Goal: Task Accomplishment & Management: Manage account settings

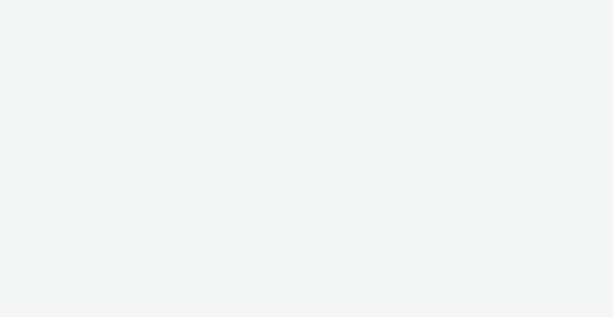
select select "ac009755-aa48-4799-8050-7a339a378eb8"
select select "79162ed7-0017-4339-93b0-3399b708648f"
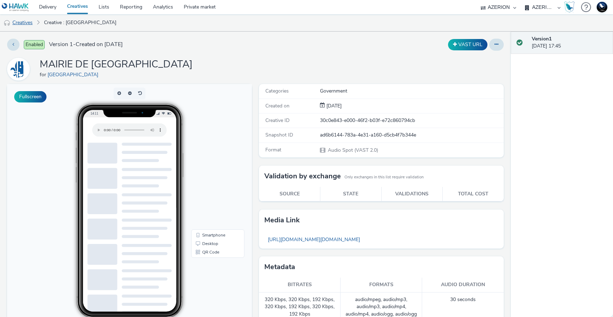
click at [25, 21] on link "Creatives" at bounding box center [18, 22] width 36 height 17
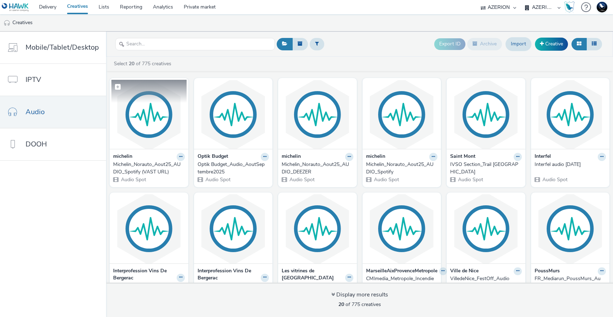
click at [137, 122] on img at bounding box center [148, 114] width 75 height 69
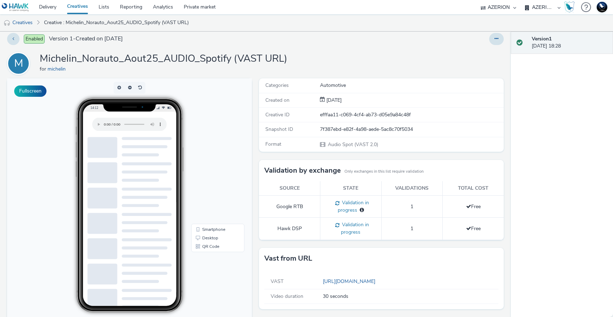
scroll to position [15, 0]
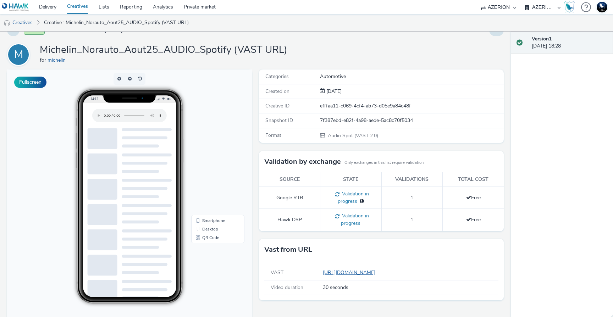
click at [352, 271] on link "[URL][DOMAIN_NAME]" at bounding box center [350, 272] width 55 height 7
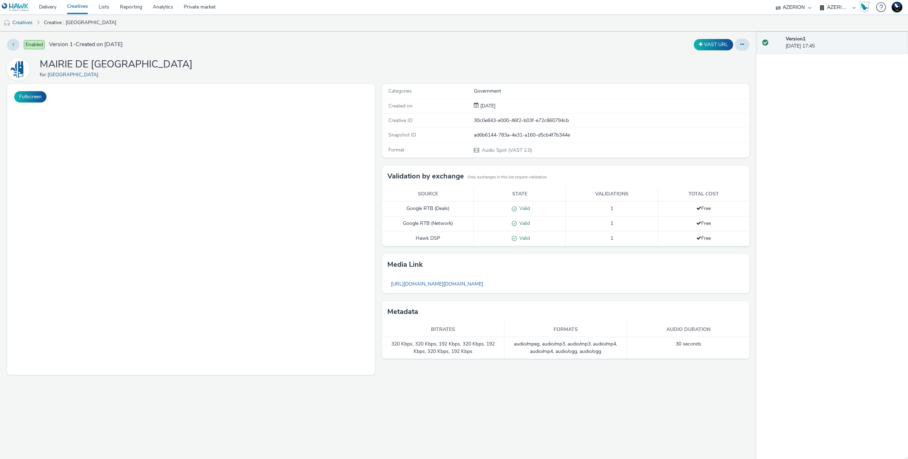
select select "ac009755-aa48-4799-8050-7a339a378eb8"
select select "79162ed7-0017-4339-93b0-3399b708648f"
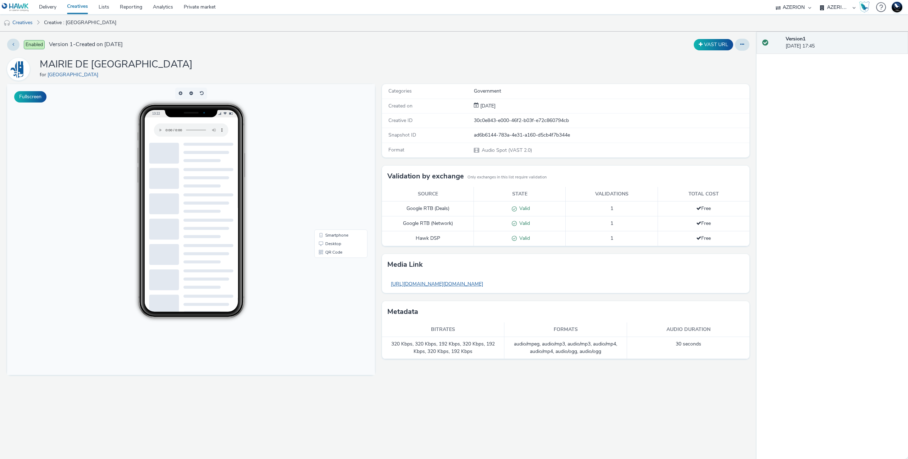
click at [486, 283] on link "[URL][DOMAIN_NAME][DOMAIN_NAME]" at bounding box center [436, 284] width 99 height 14
click at [73, 24] on link "Creative : [GEOGRAPHIC_DATA]" at bounding box center [79, 22] width 79 height 17
click at [31, 21] on link "Creatives" at bounding box center [18, 22] width 36 height 17
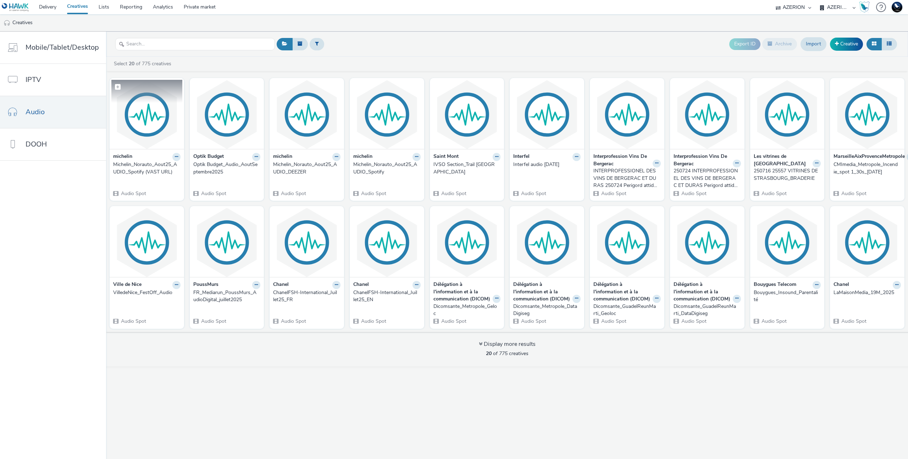
click at [130, 122] on img at bounding box center [146, 114] width 71 height 69
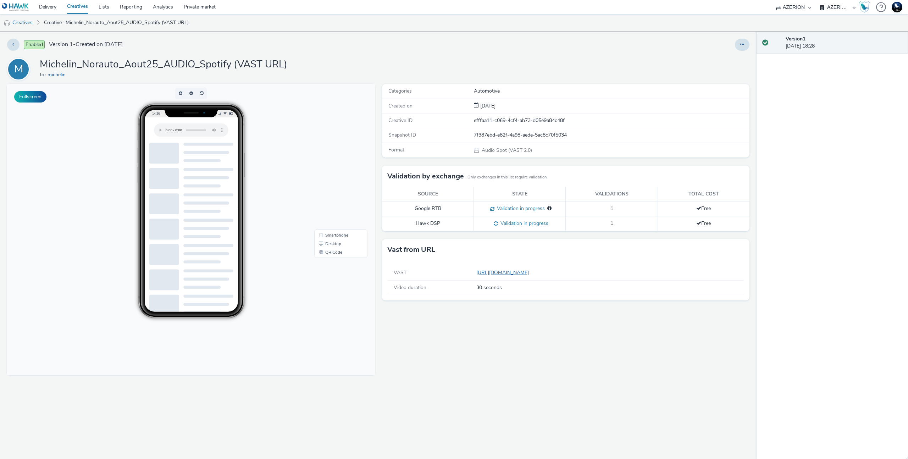
click at [506, 241] on div "Vast from URL" at bounding box center [566, 249] width 368 height 21
click at [502, 267] on div "VAST [URL][DOMAIN_NAME]" at bounding box center [565, 273] width 357 height 15
click at [502, 271] on link "[URL][DOMAIN_NAME]" at bounding box center [503, 272] width 55 height 7
click at [741, 42] on icon at bounding box center [742, 44] width 4 height 5
click at [715, 61] on link "Edit" at bounding box center [722, 59] width 53 height 14
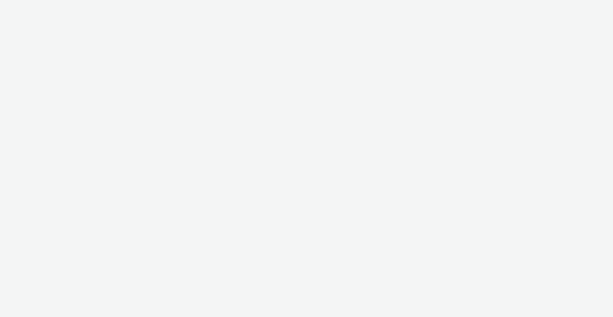
select select "ac009755-aa48-4799-8050-7a339a378eb8"
select select "79162ed7-0017-4339-93b0-3399b708648f"
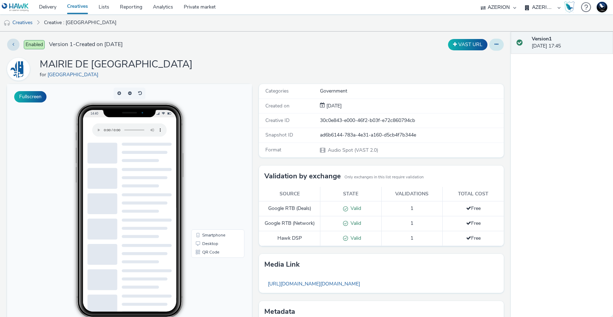
click at [494, 44] on icon at bounding box center [496, 44] width 4 height 5
click at [459, 61] on link "Edit" at bounding box center [476, 59] width 53 height 14
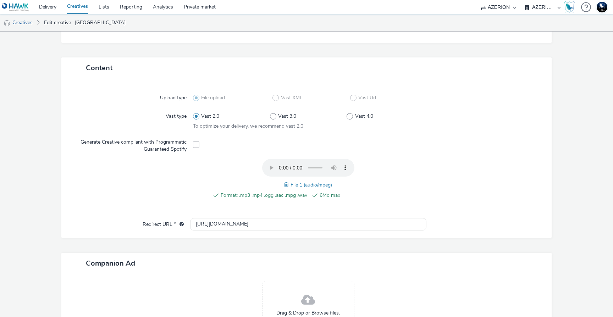
scroll to position [210, 0]
